Goal: Find specific page/section: Find specific page/section

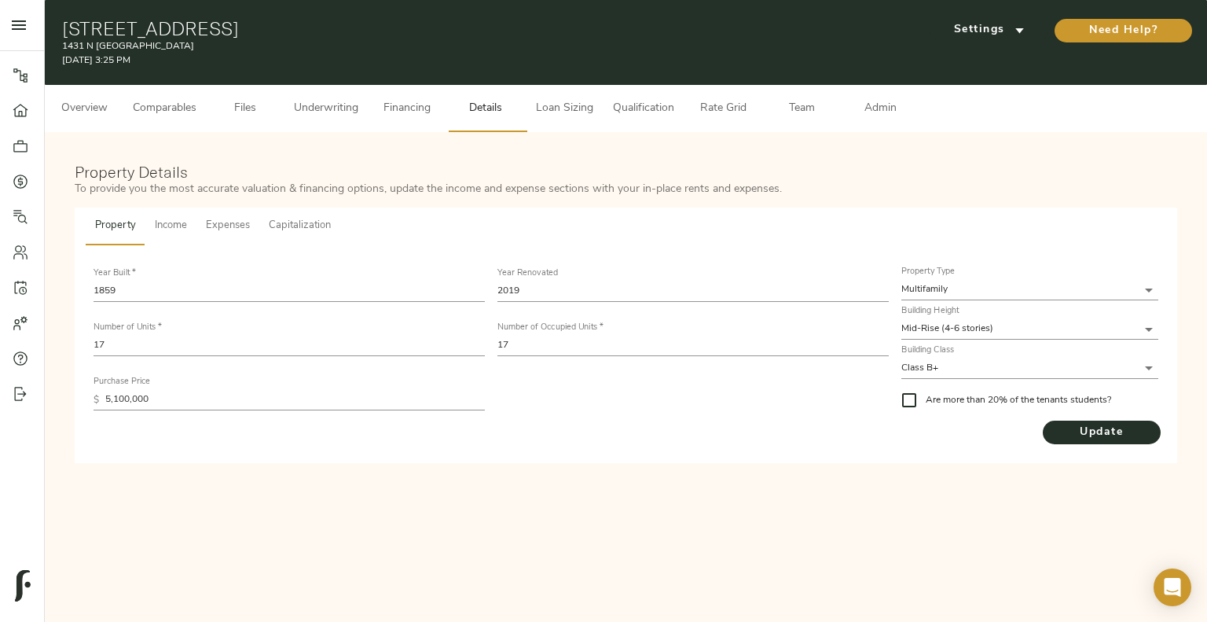
click at [289, 108] on button "Underwriting" at bounding box center [326, 108] width 83 height 47
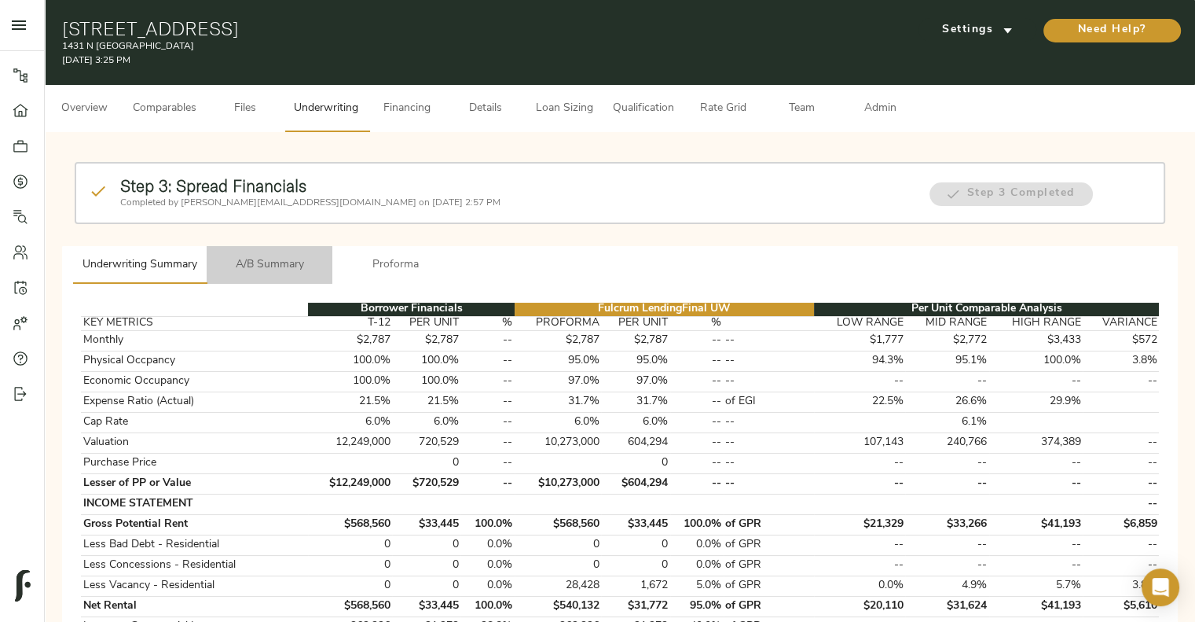
click at [292, 273] on span "A/B Summary" at bounding box center [269, 265] width 107 height 20
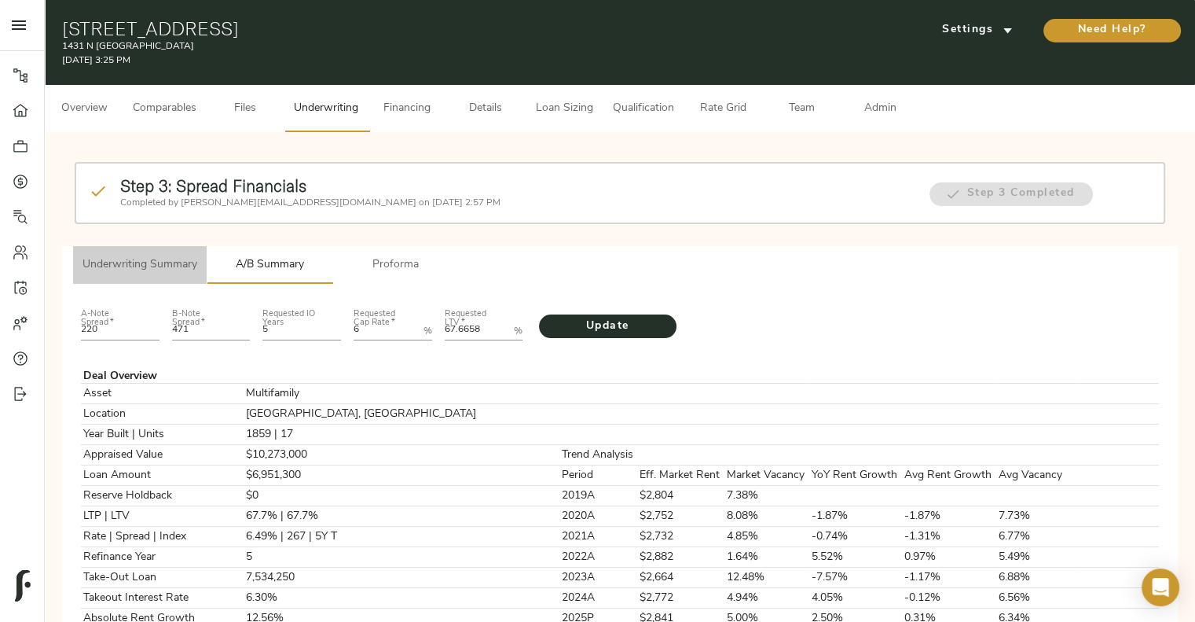
click at [179, 260] on span "Underwriting Summary" at bounding box center [140, 265] width 115 height 20
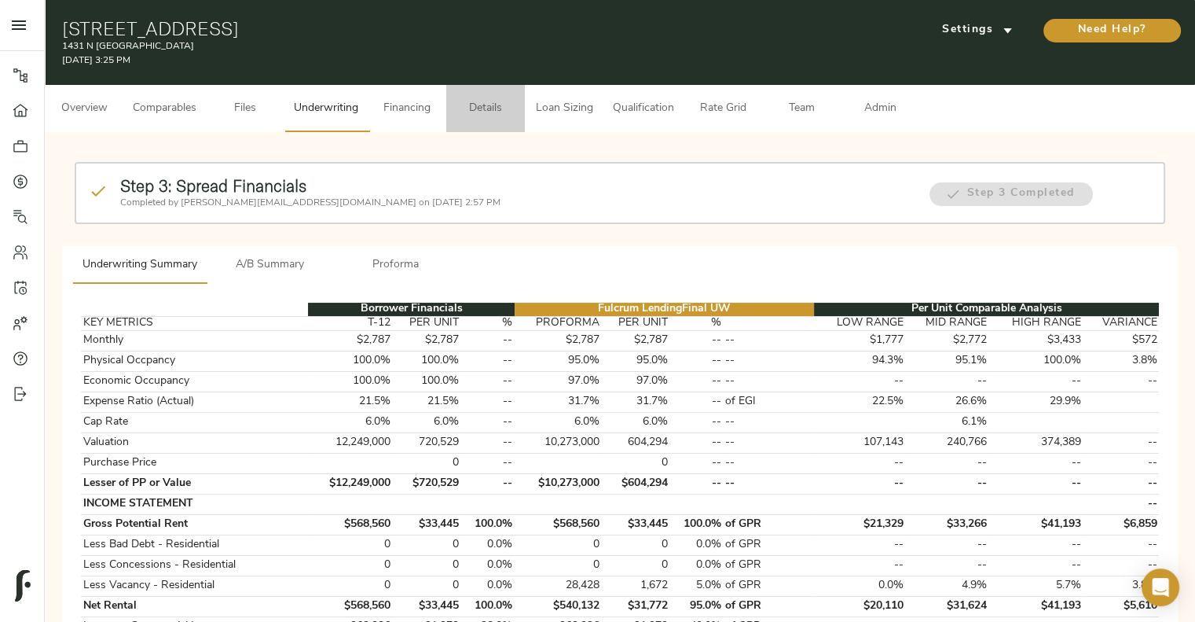
click at [494, 103] on span "Details" at bounding box center [486, 109] width 60 height 20
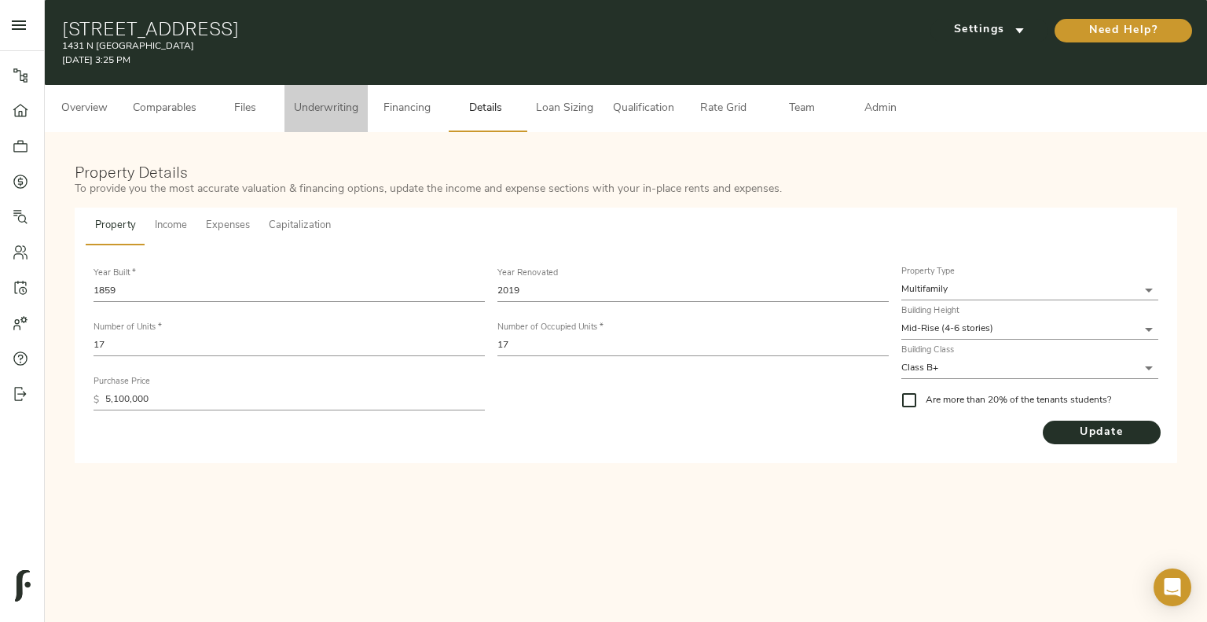
click at [341, 105] on span "Underwriting" at bounding box center [326, 109] width 64 height 20
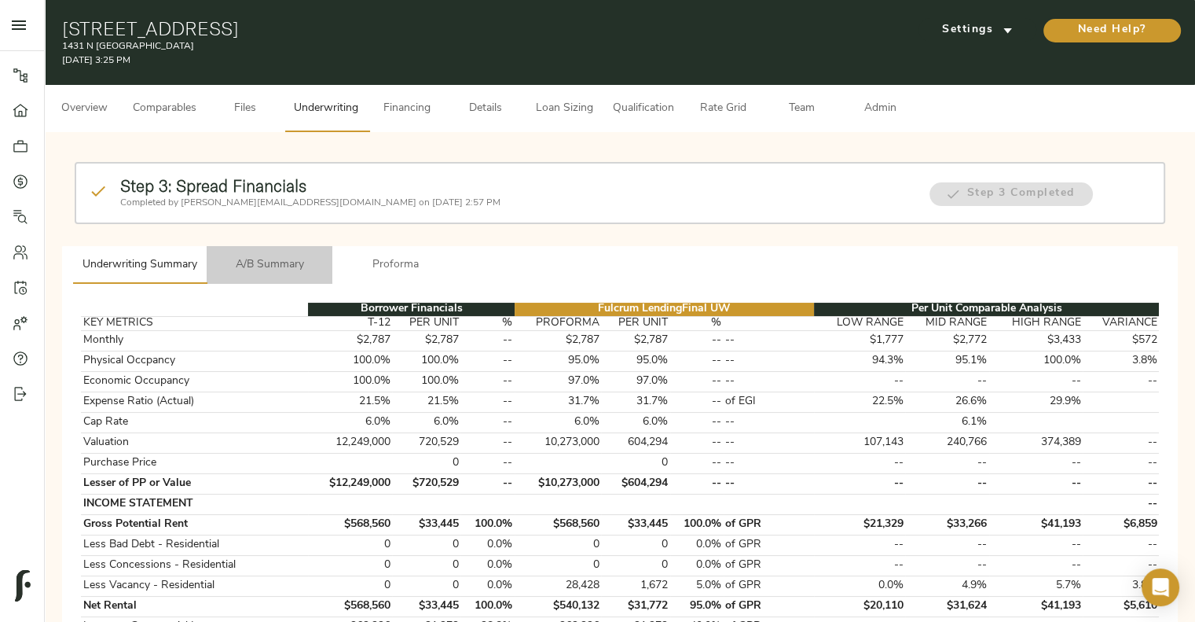
click at [274, 270] on span "A/B Summary" at bounding box center [269, 265] width 107 height 20
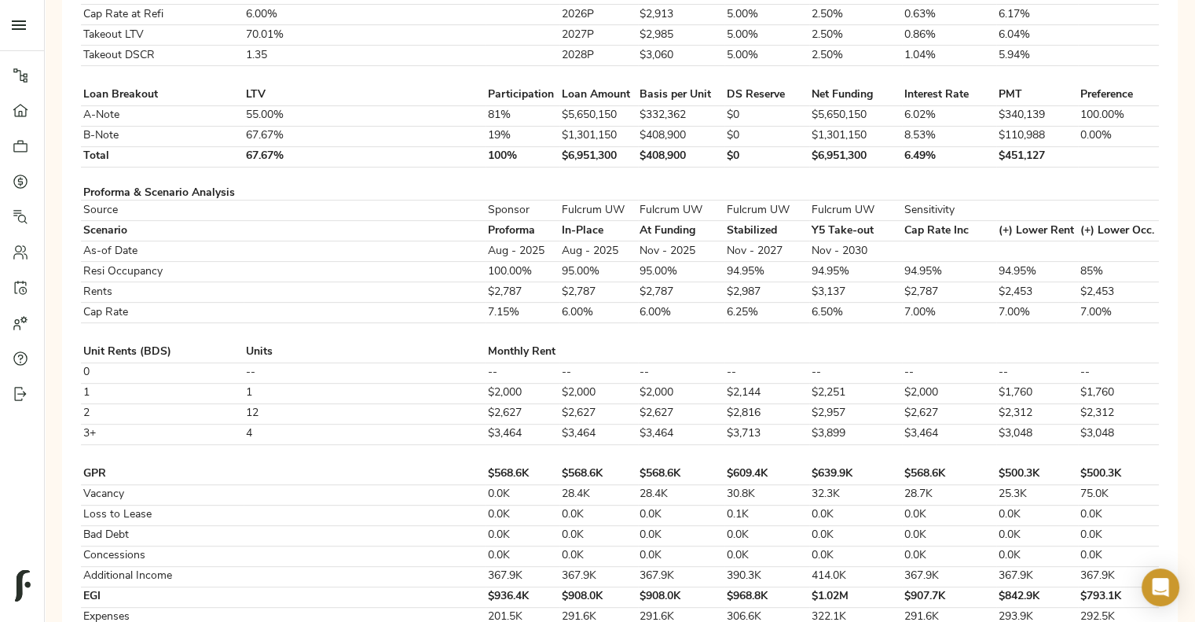
scroll to position [582, 0]
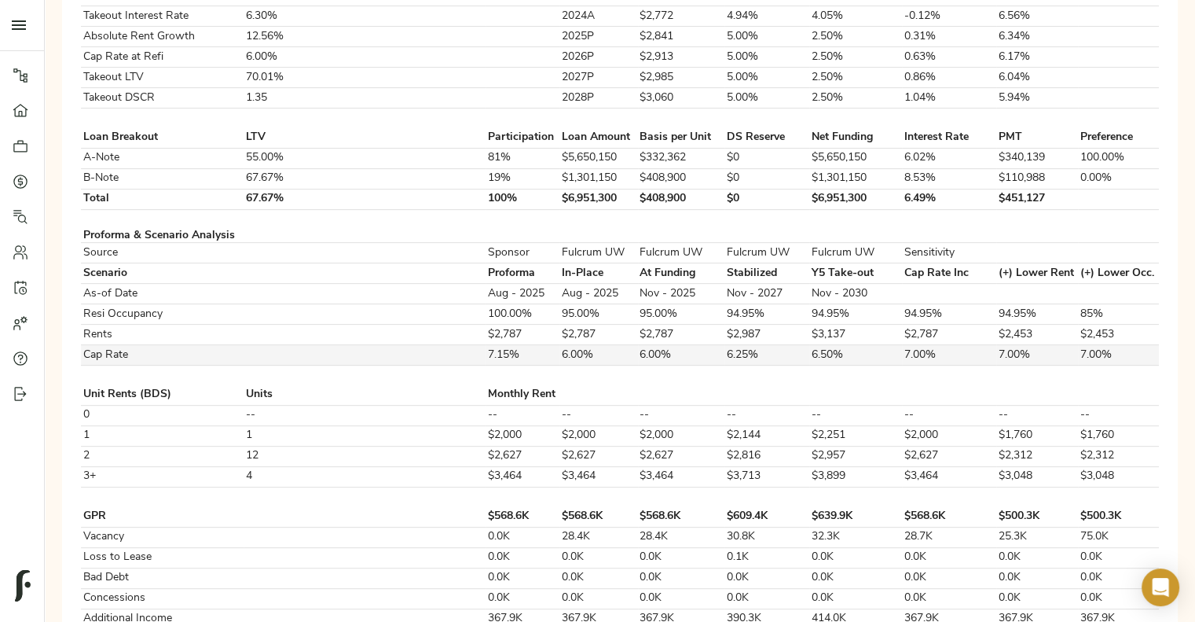
click at [343, 345] on td at bounding box center [365, 355] width 242 height 20
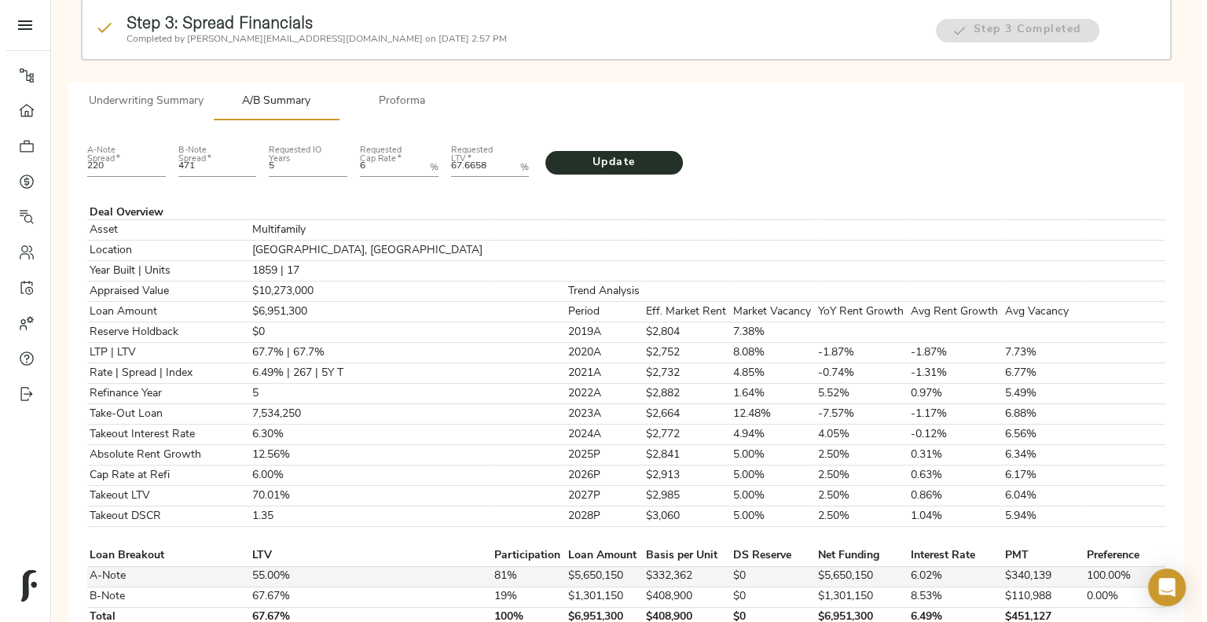
scroll to position [0, 0]
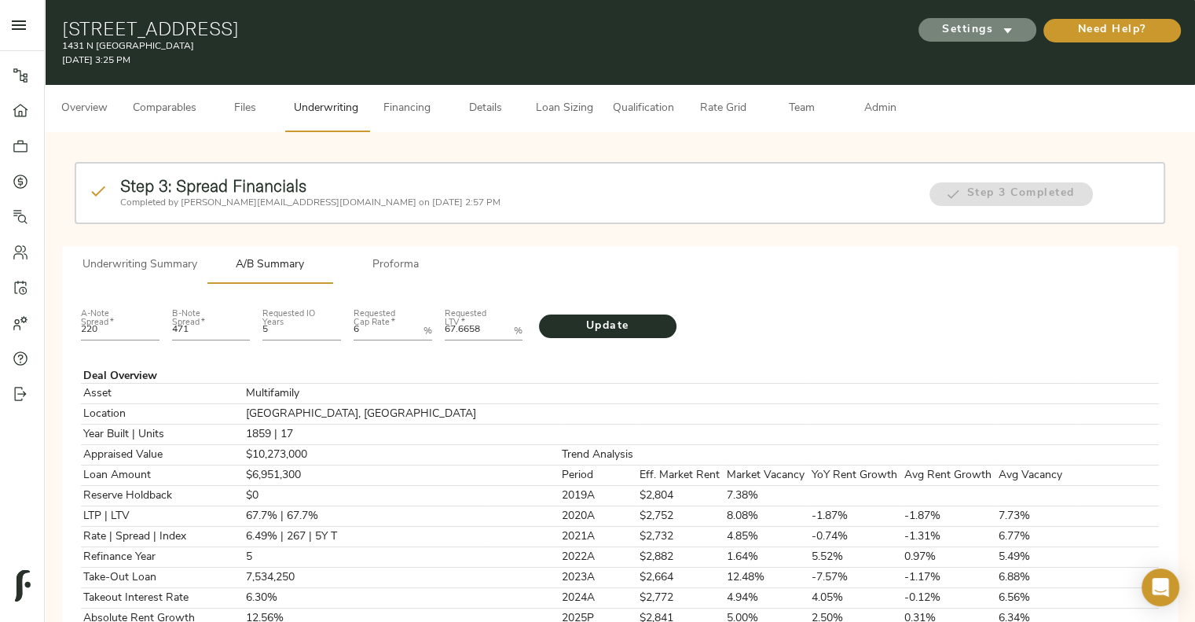
click at [975, 20] on button "Settings" at bounding box center [978, 30] width 118 height 24
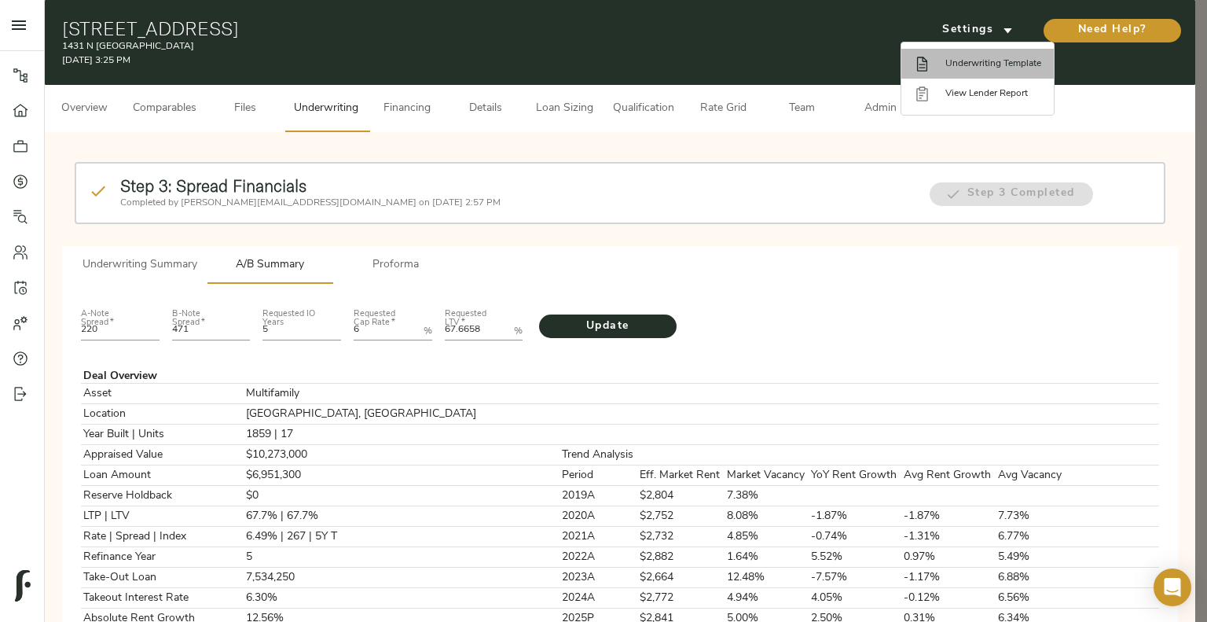
click at [969, 61] on span "Underwriting Template" at bounding box center [994, 64] width 96 height 14
